Goal: Task Accomplishment & Management: Use online tool/utility

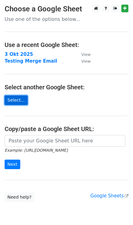
click at [15, 100] on link "Select..." at bounding box center [16, 101] width 23 height 10
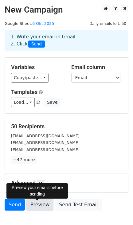
click at [37, 210] on link "Preview" at bounding box center [39, 205] width 27 height 12
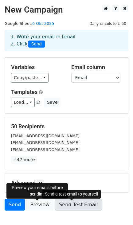
click at [66, 206] on link "Send Test Email" at bounding box center [78, 205] width 47 height 12
